Goal: Task Accomplishment & Management: Complete application form

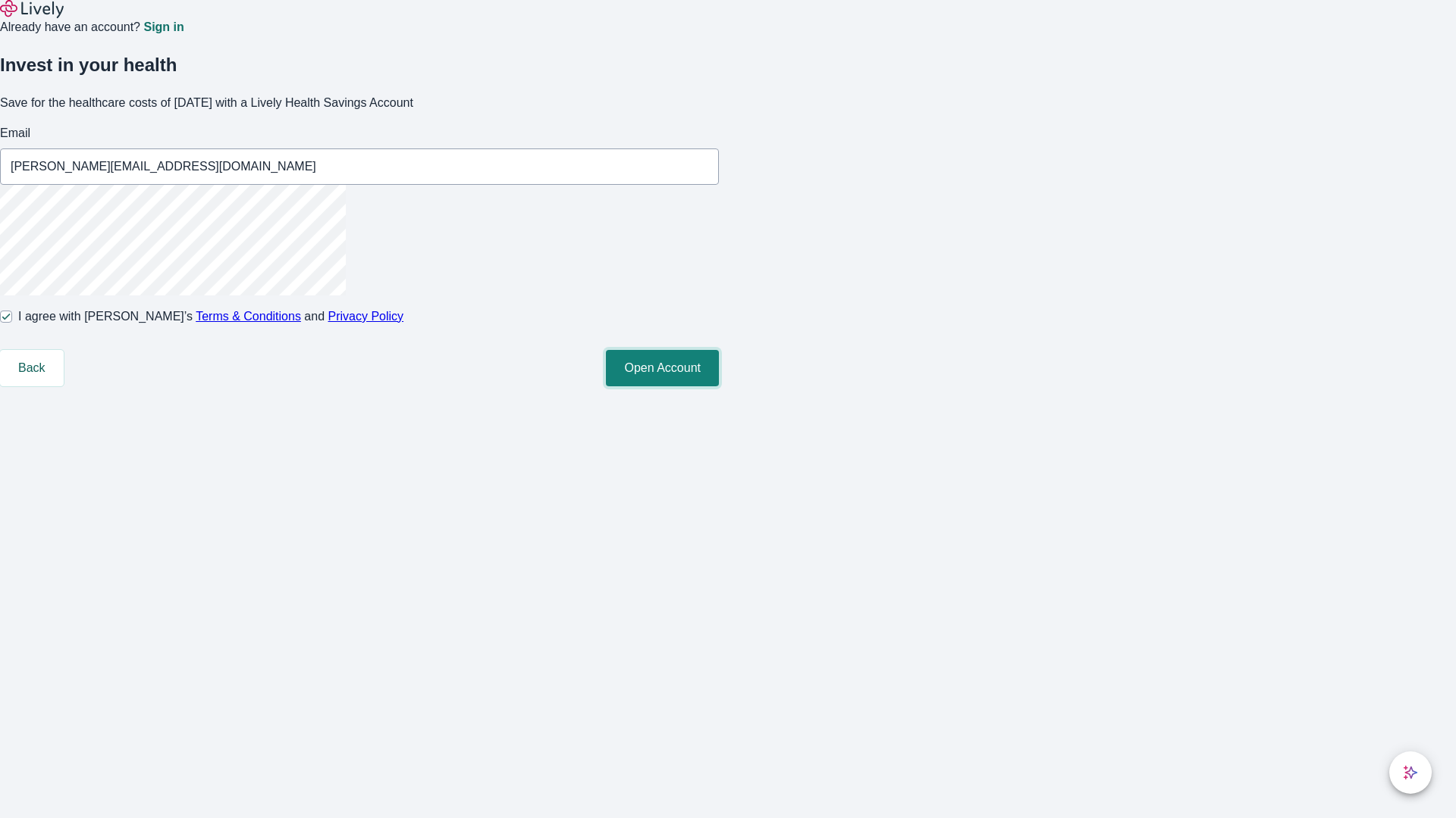
click at [719, 386] on button "Open Account" at bounding box center [661, 368] width 113 height 36
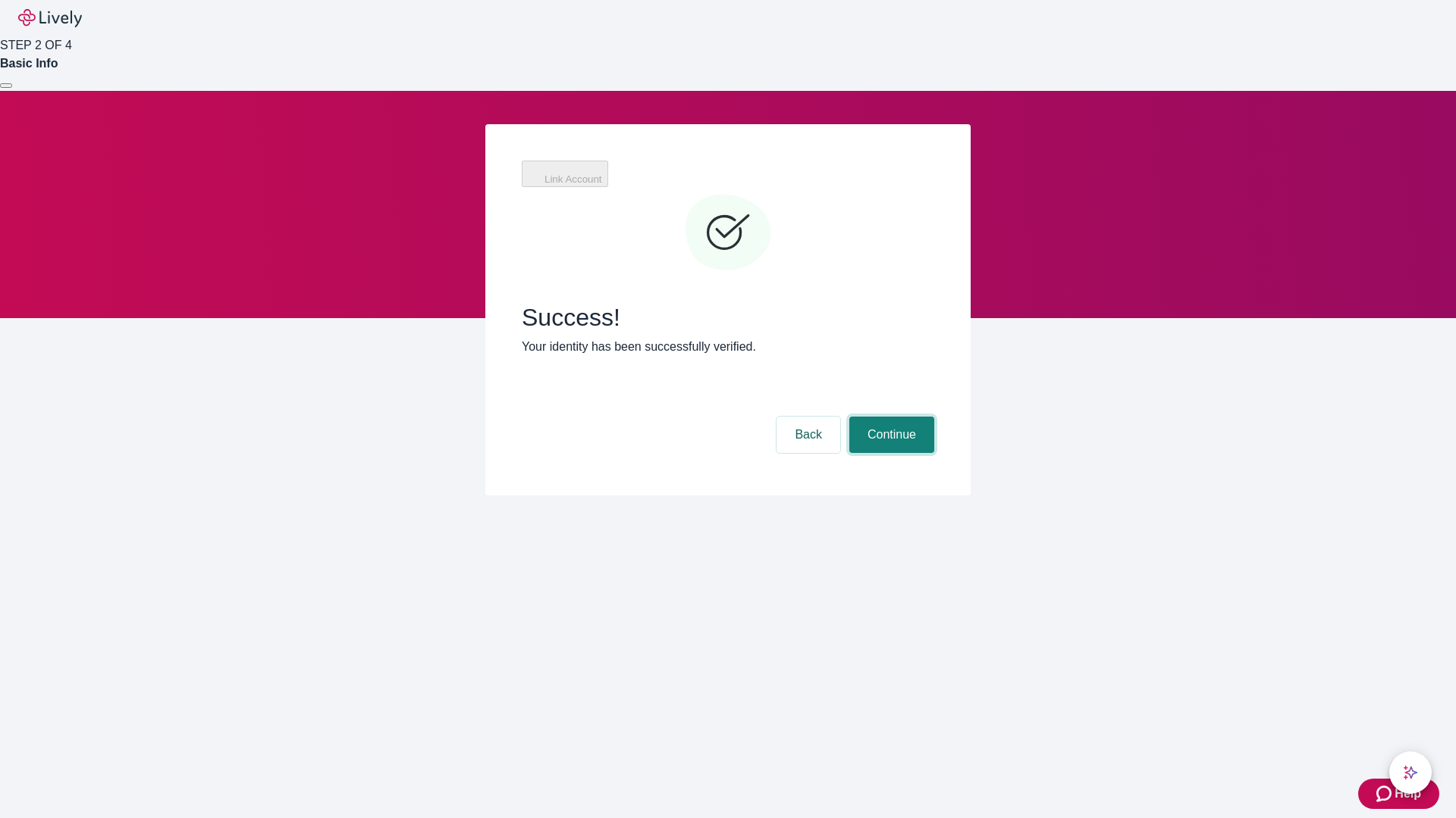
click at [889, 417] on button "Continue" at bounding box center [892, 434] width 85 height 36
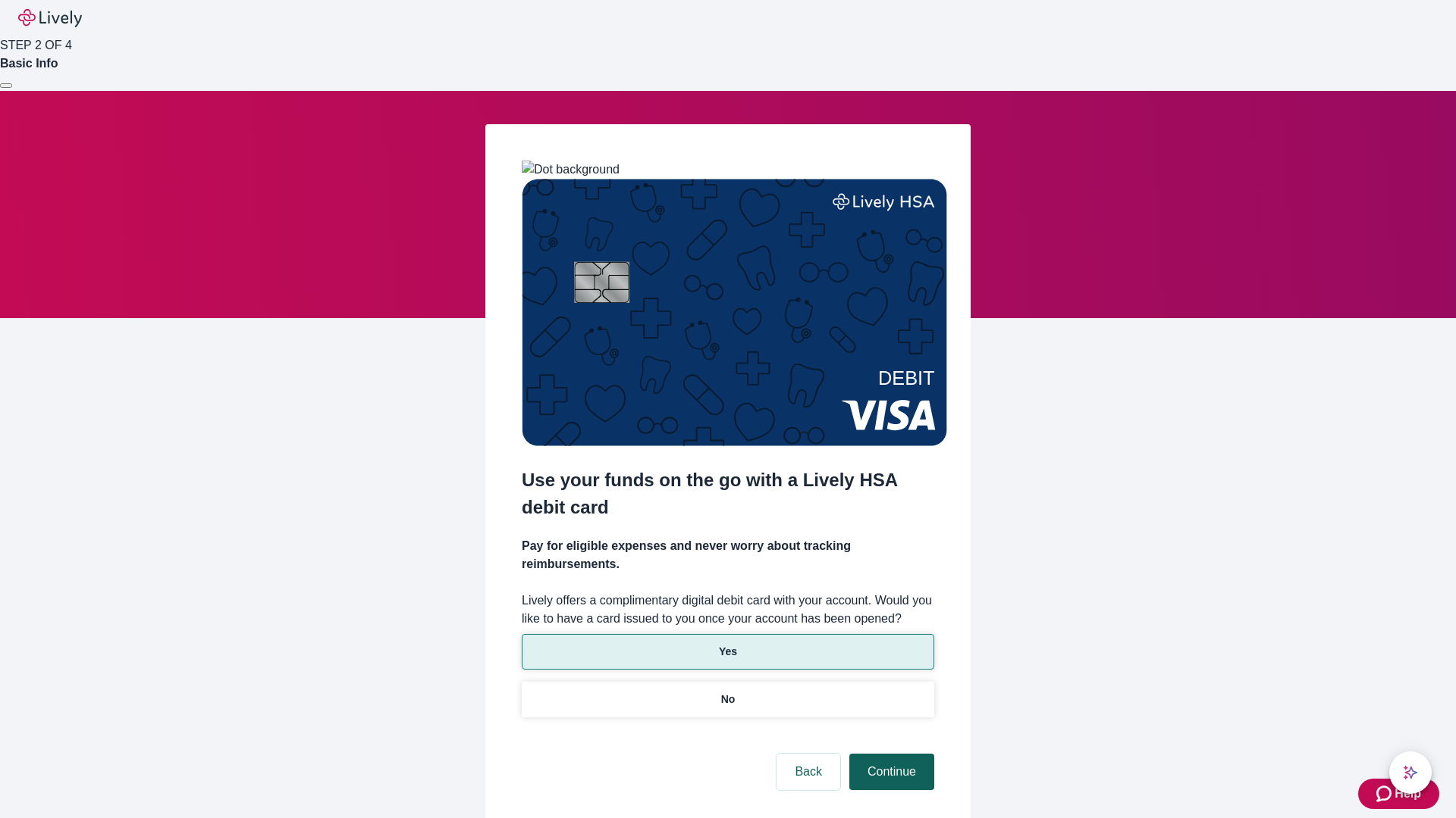
click at [727, 644] on p "Yes" at bounding box center [728, 652] width 19 height 16
click at [889, 754] on button "Continue" at bounding box center [892, 772] width 85 height 36
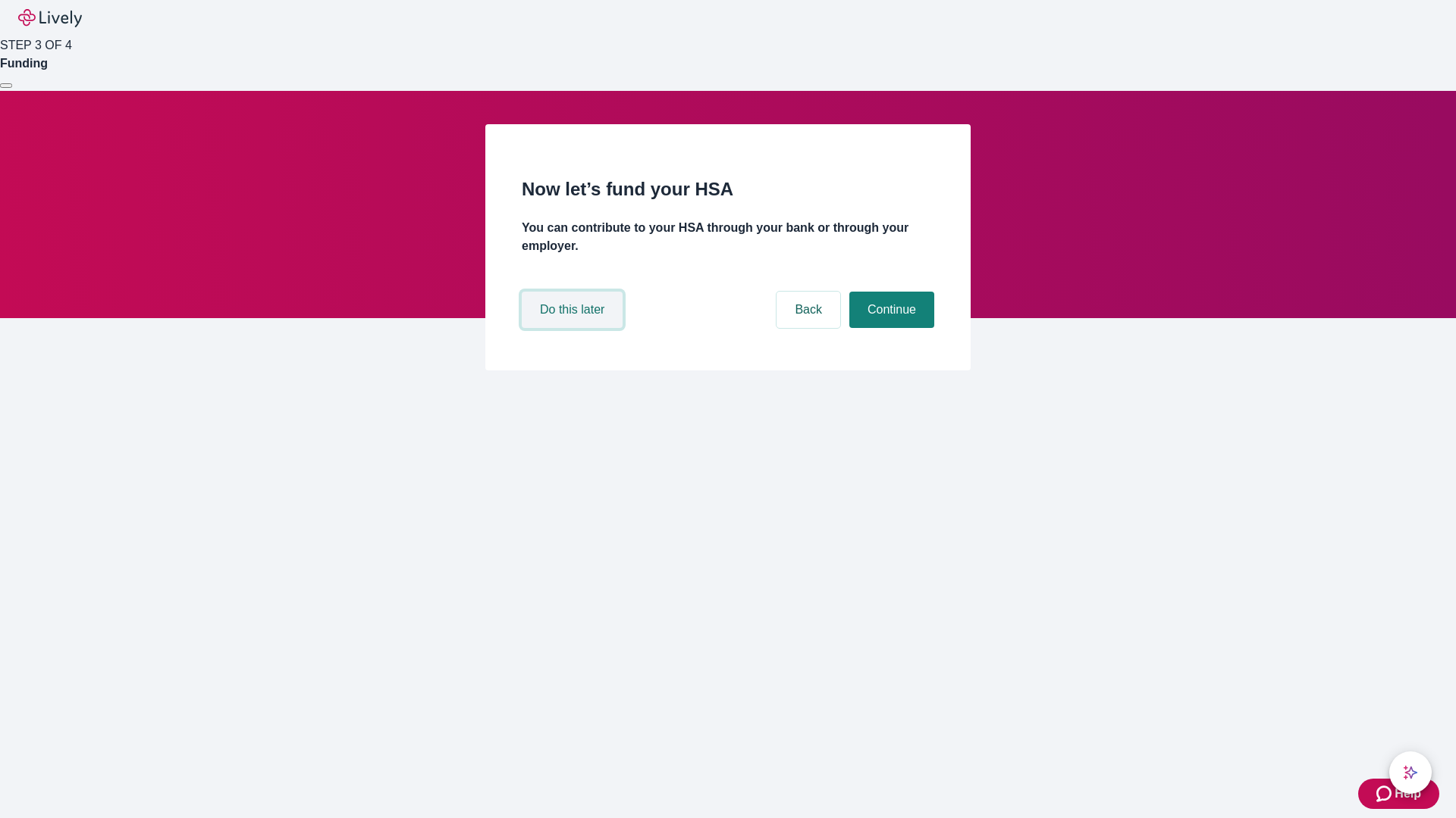
click at [574, 328] on button "Do this later" at bounding box center [572, 309] width 101 height 36
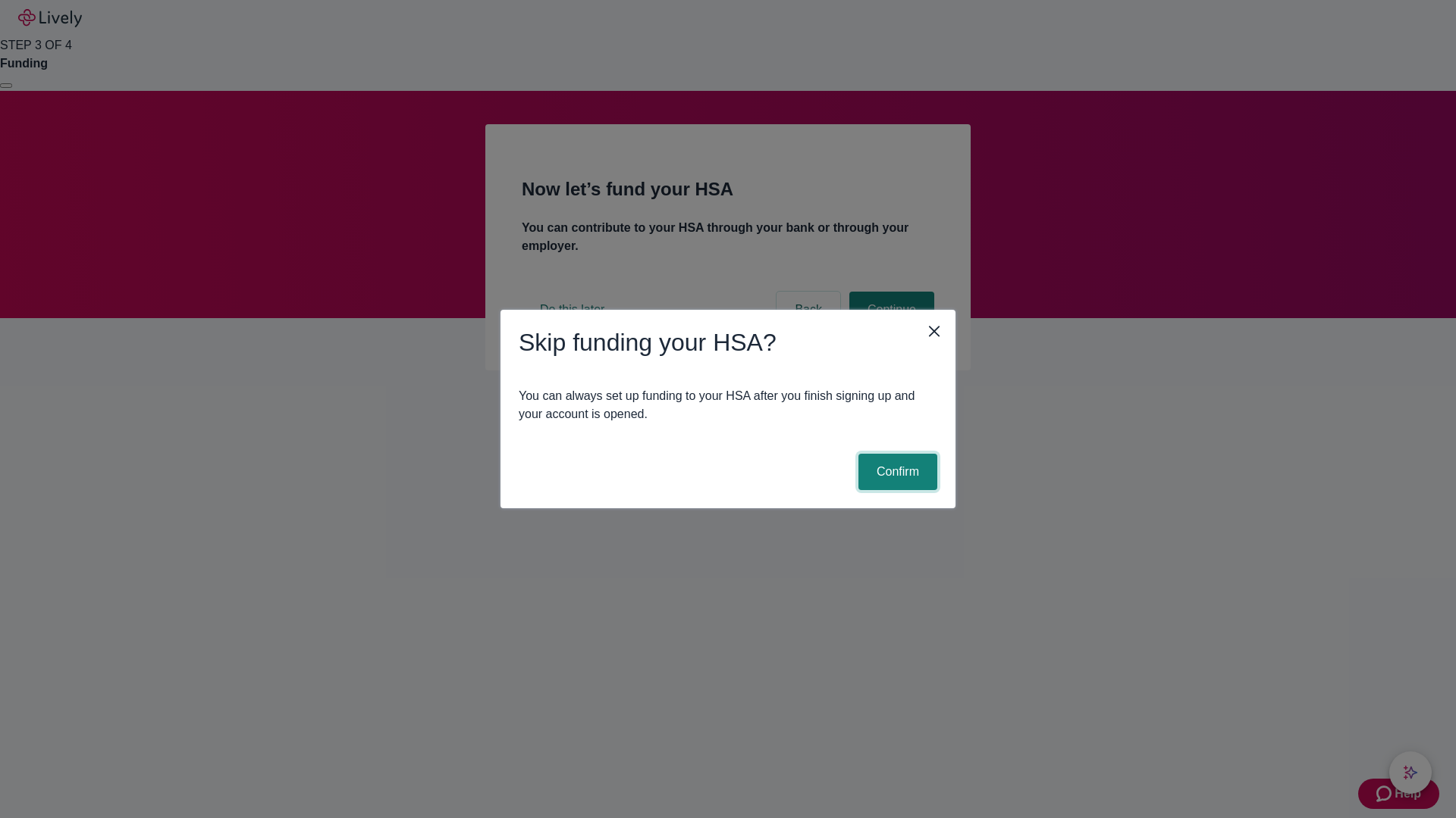
click at [896, 472] on button "Confirm" at bounding box center [897, 471] width 79 height 36
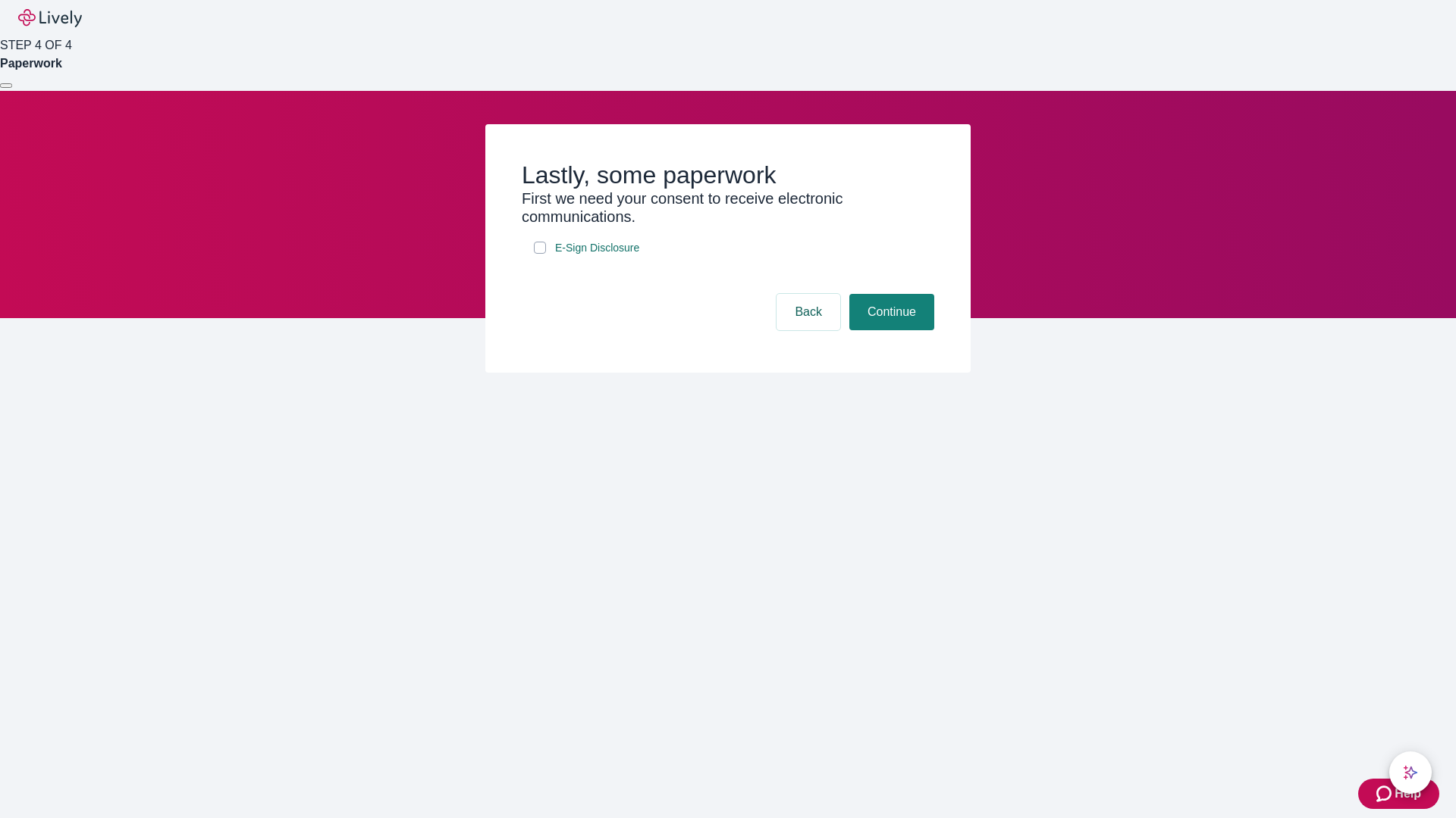
click at [540, 253] on input "E-Sign Disclosure" at bounding box center [540, 248] width 12 height 12
checkbox input "true"
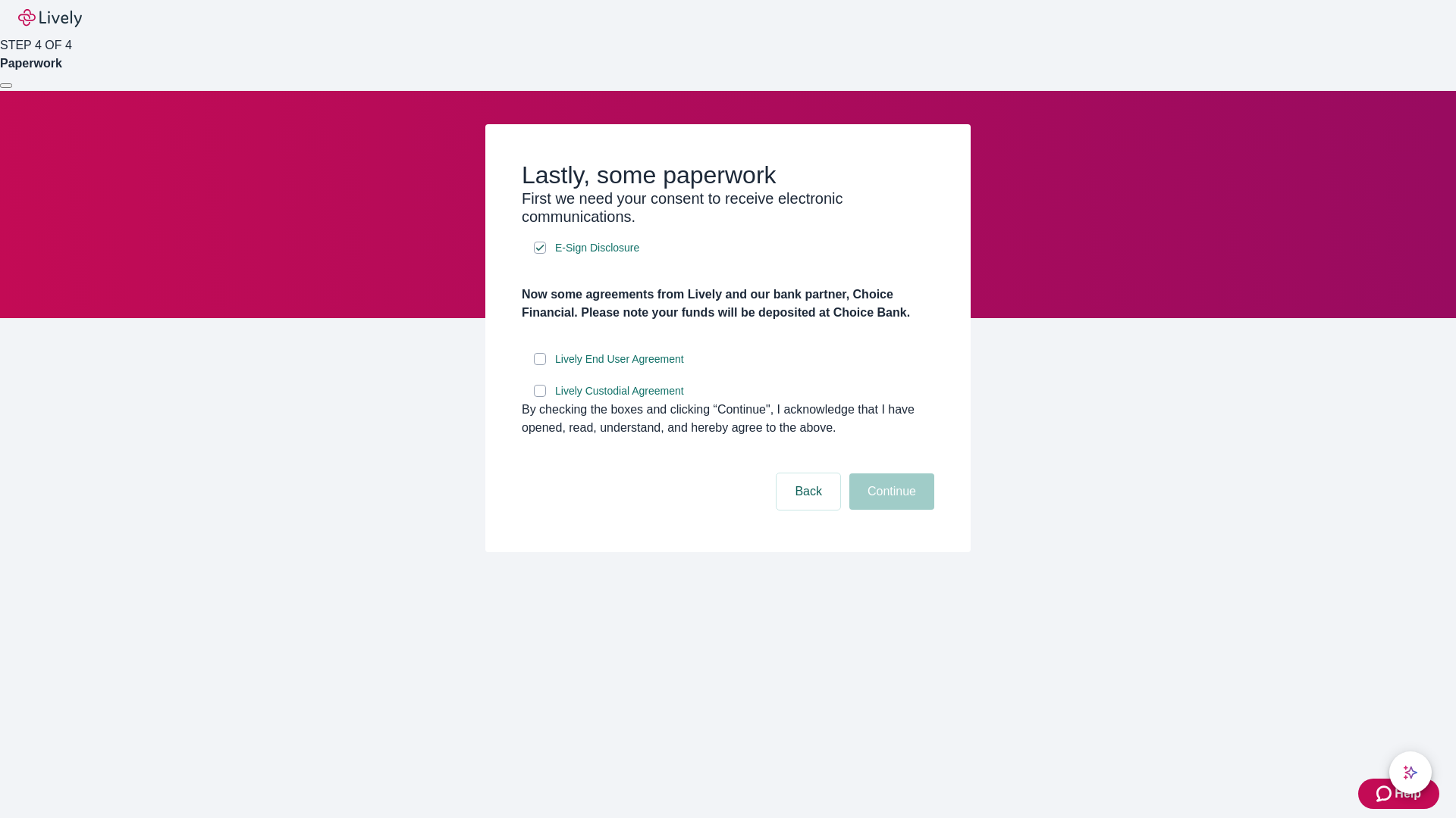
click at [540, 365] on input "Lively End User Agreement" at bounding box center [540, 359] width 12 height 12
checkbox input "true"
click at [540, 397] on input "Lively Custodial Agreement" at bounding box center [540, 391] width 12 height 12
checkbox input "true"
click at [889, 510] on button "Continue" at bounding box center [892, 491] width 85 height 36
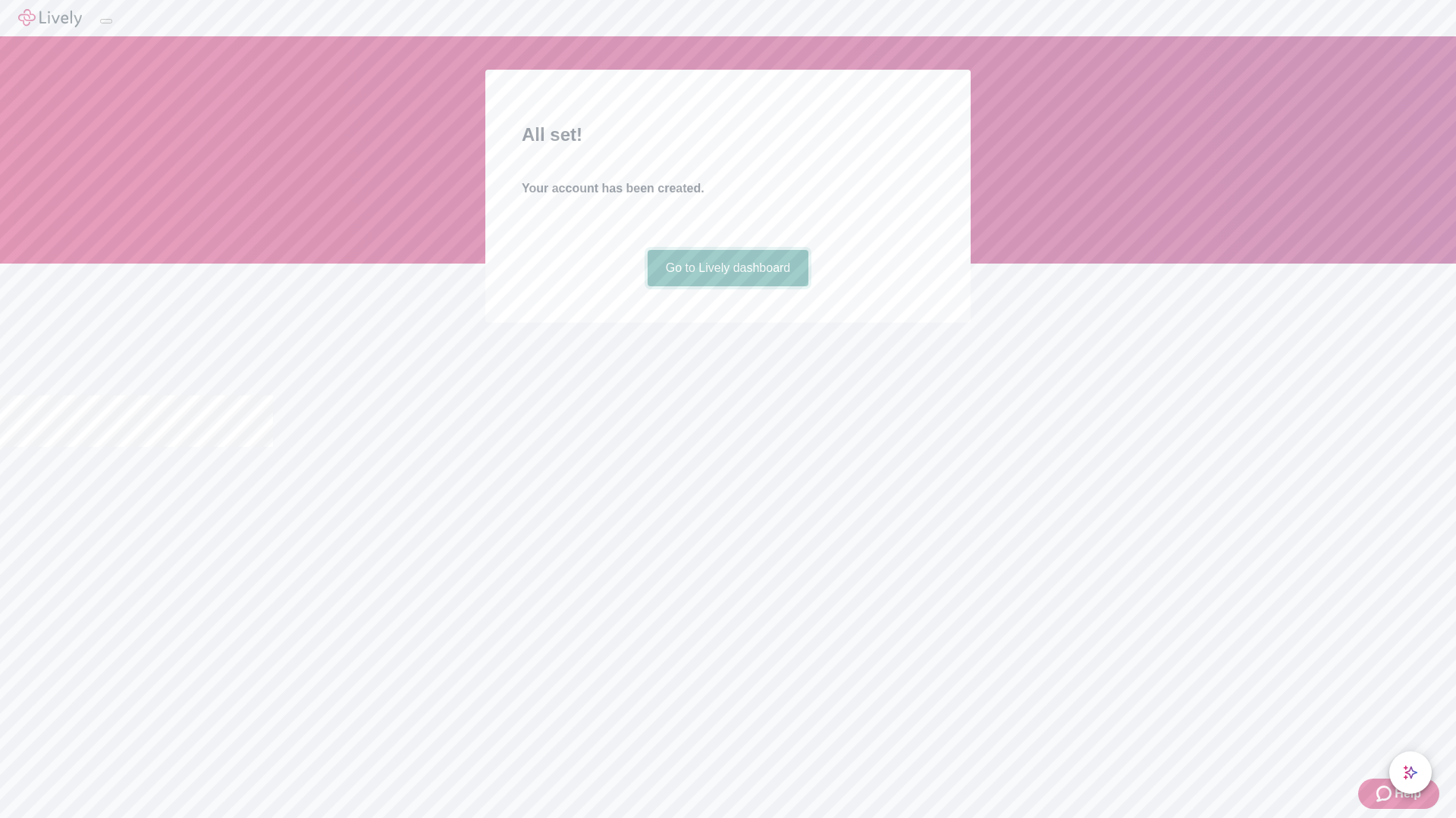
click at [727, 286] on link "Go to Lively dashboard" at bounding box center [728, 268] width 161 height 36
